Goal: Information Seeking & Learning: Learn about a topic

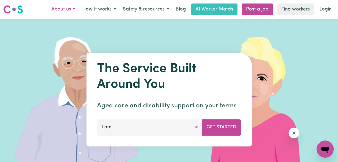
click at [71, 7] on button "About us" at bounding box center [63, 9] width 31 height 11
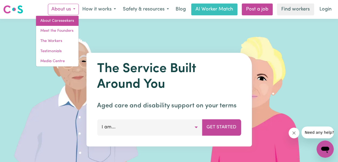
click at [62, 20] on link "About Careseekers" at bounding box center [57, 21] width 42 height 10
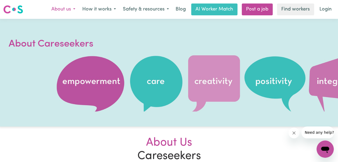
click at [74, 8] on button "About us" at bounding box center [63, 9] width 31 height 11
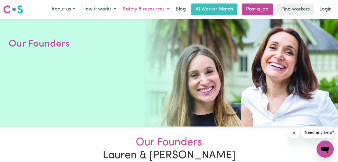
click at [155, 10] on button "Safety & resources" at bounding box center [145, 9] width 53 height 11
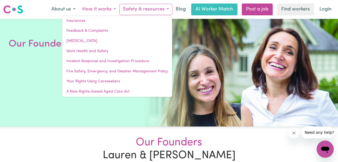
click at [104, 8] on button "How it works" at bounding box center [99, 9] width 41 height 11
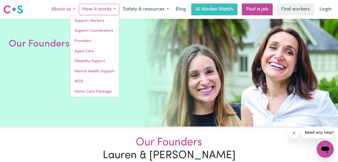
click at [62, 9] on button "About us" at bounding box center [63, 9] width 31 height 11
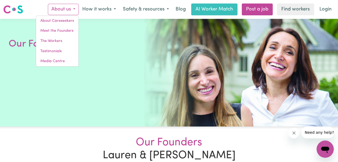
click at [199, 70] on div at bounding box center [169, 73] width 338 height 108
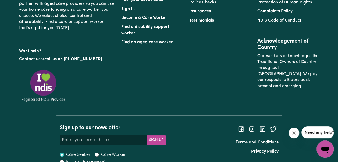
scroll to position [554, 0]
